Goal: Information Seeking & Learning: Learn about a topic

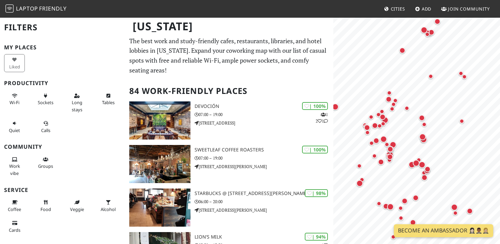
scroll to position [155, 0]
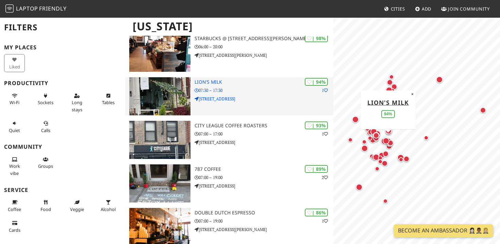
click at [263, 91] on p "07:30 – 17:30" at bounding box center [264, 90] width 139 height 6
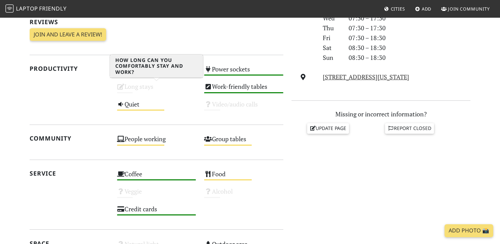
scroll to position [222, 0]
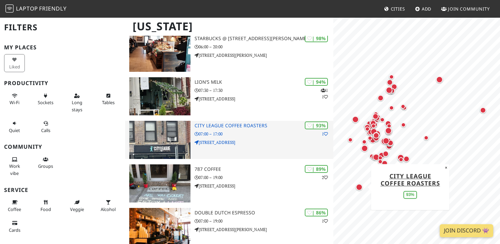
scroll to position [172, 0]
